Goal: Information Seeking & Learning: Learn about a topic

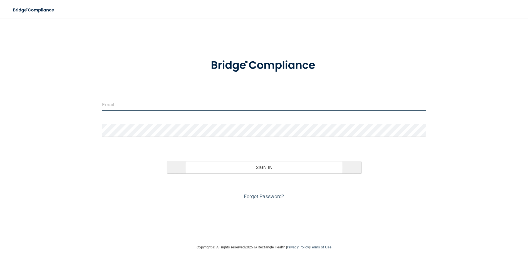
type input "[EMAIL_ADDRESS][DOMAIN_NAME]"
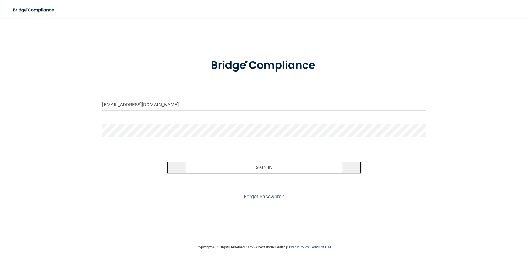
click at [255, 167] on button "Sign In" at bounding box center [264, 168] width 194 height 12
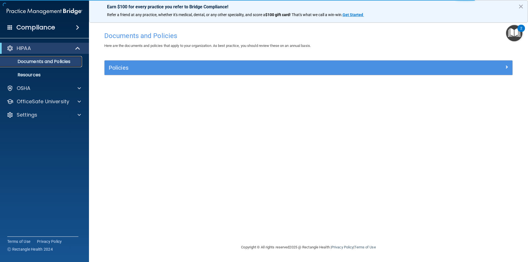
click at [55, 62] on p "Documents and Policies" at bounding box center [42, 62] width 76 height 6
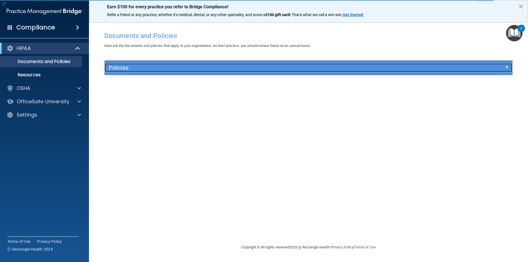
click at [125, 66] on h5 "Policies" at bounding box center [257, 68] width 297 height 6
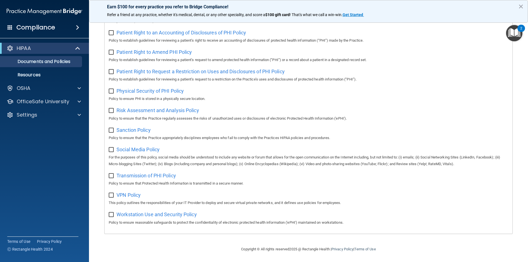
scroll to position [295, 0]
click at [29, 74] on p "Resources" at bounding box center [42, 75] width 76 height 6
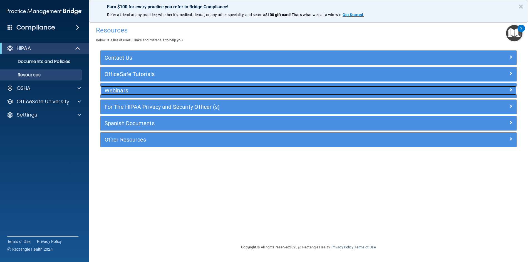
click at [127, 89] on h5 "Webinars" at bounding box center [257, 91] width 304 height 6
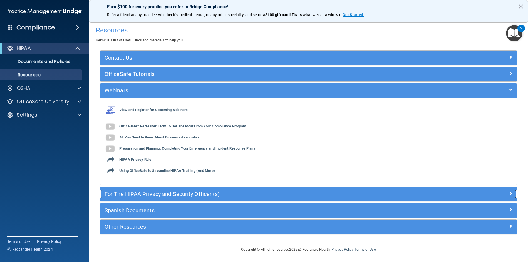
click at [148, 197] on h5 "For The HIPAA Privacy and Security Officer (s)" at bounding box center [257, 194] width 304 height 6
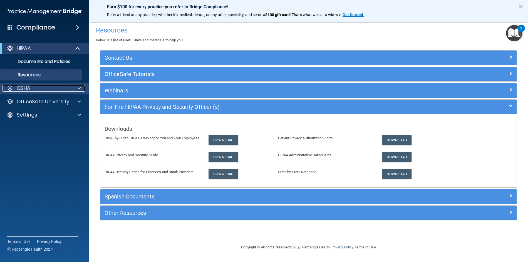
click at [32, 89] on div "OSHA" at bounding box center [37, 88] width 69 height 7
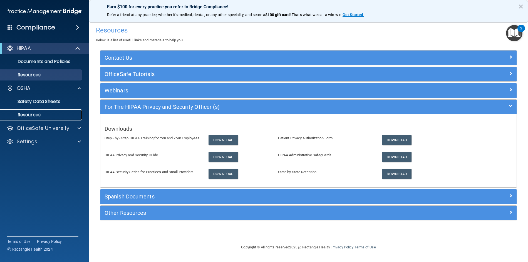
click at [27, 113] on p "Resources" at bounding box center [42, 115] width 76 height 6
